Goal: Task Accomplishment & Management: Complete application form

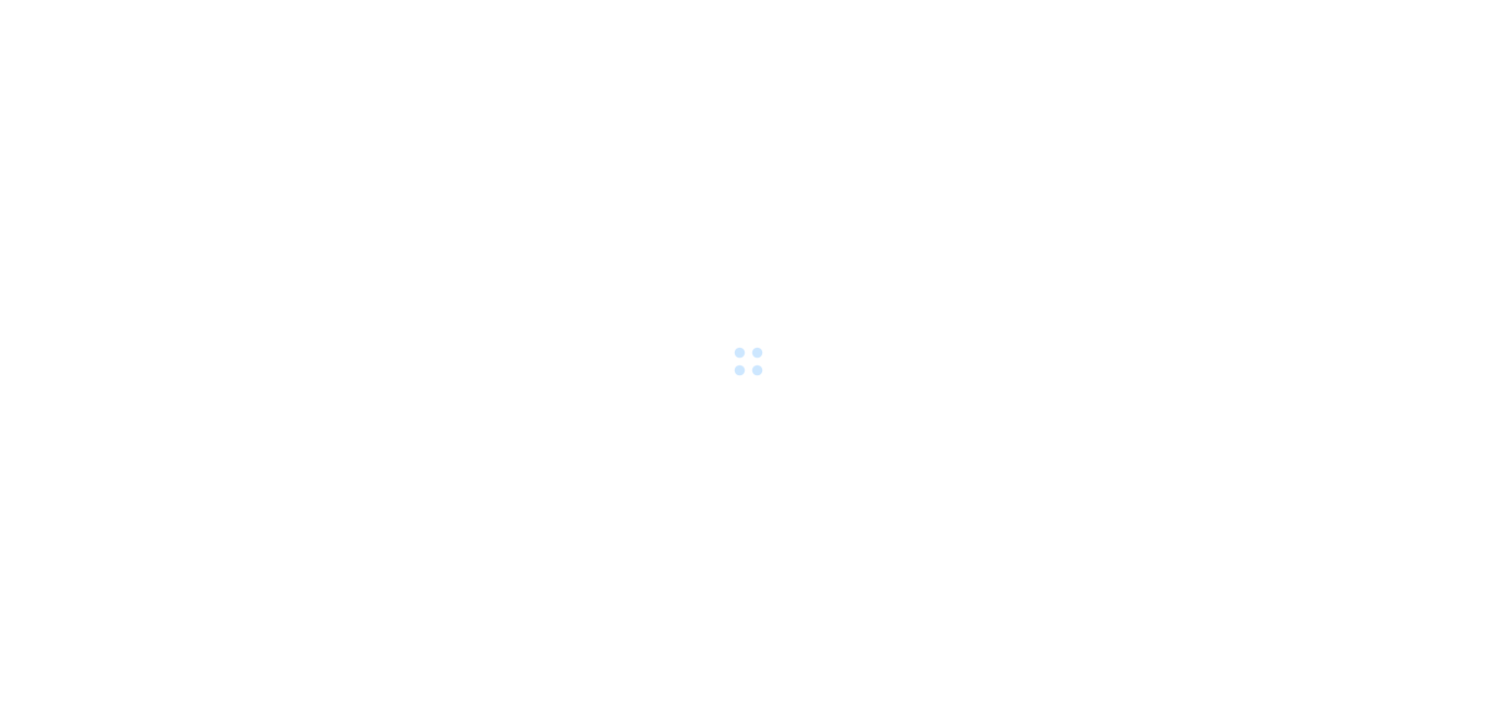
click at [866, 538] on div at bounding box center [748, 361] width 1497 height 723
